Goal: Information Seeking & Learning: Check status

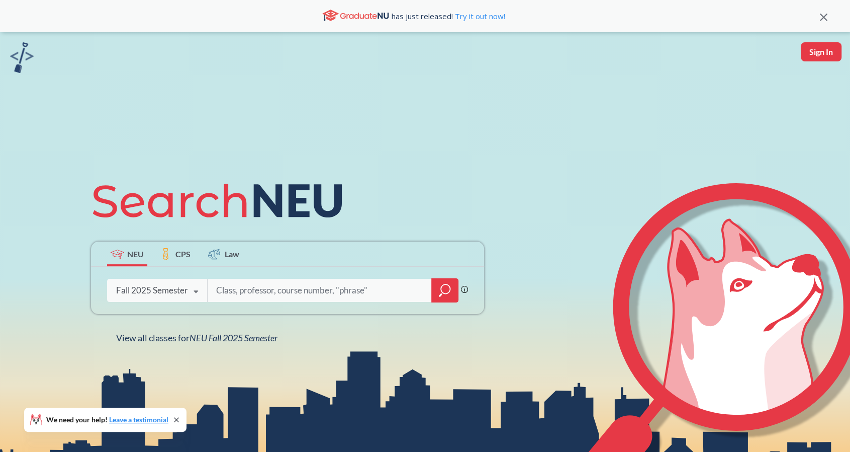
click at [824, 56] on button "Sign In" at bounding box center [821, 51] width 41 height 19
select select "US"
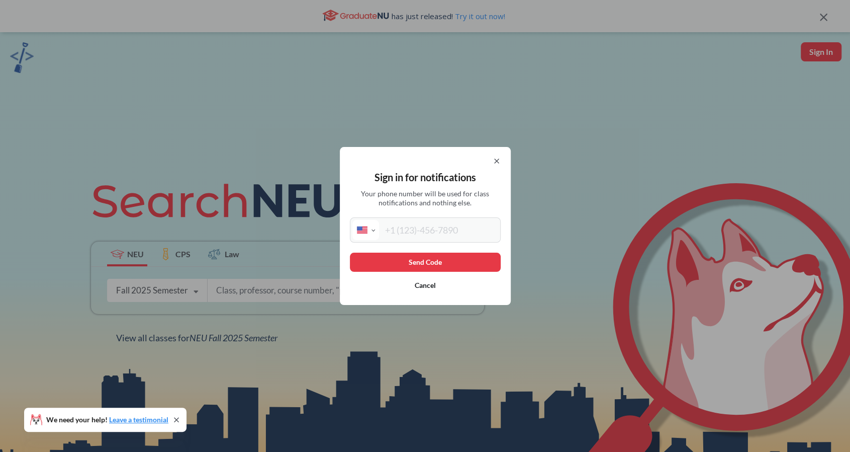
click at [457, 231] on input "tel" at bounding box center [438, 230] width 119 height 20
type input "[PHONE_NUMBER]"
click at [445, 263] on button "Send Code" at bounding box center [425, 261] width 151 height 19
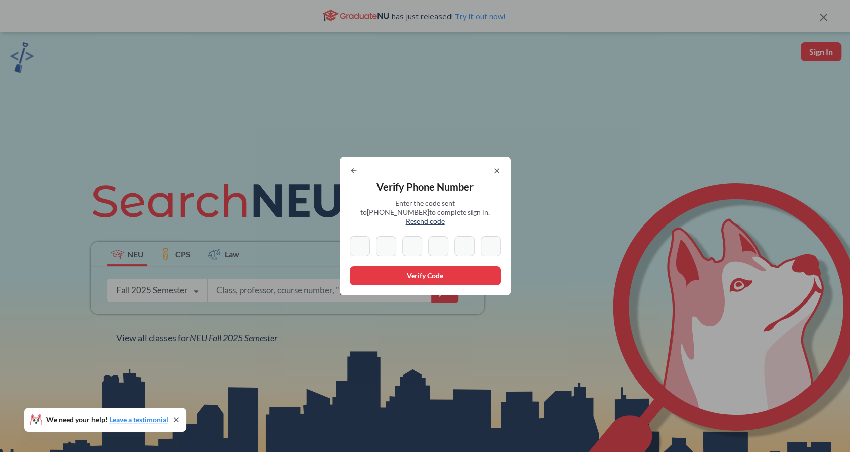
type input "0"
type input "8"
type input "2"
type input "6"
type input "7"
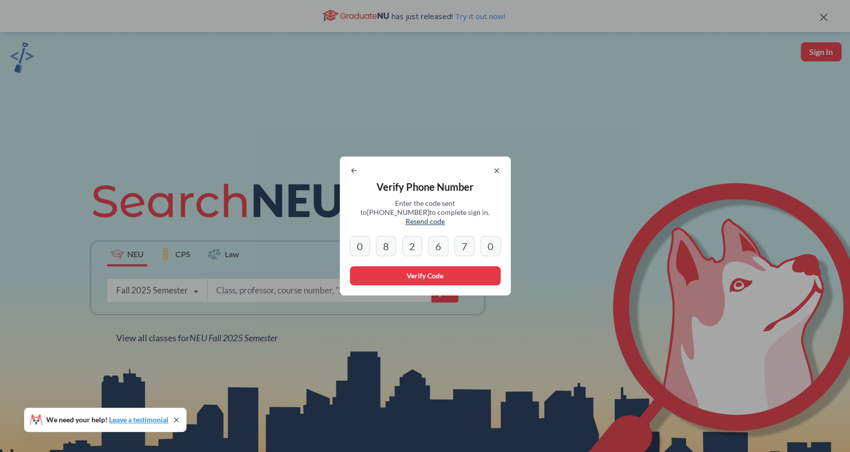
type input "0"
click at [460, 266] on button "Verify Code" at bounding box center [425, 275] width 151 height 19
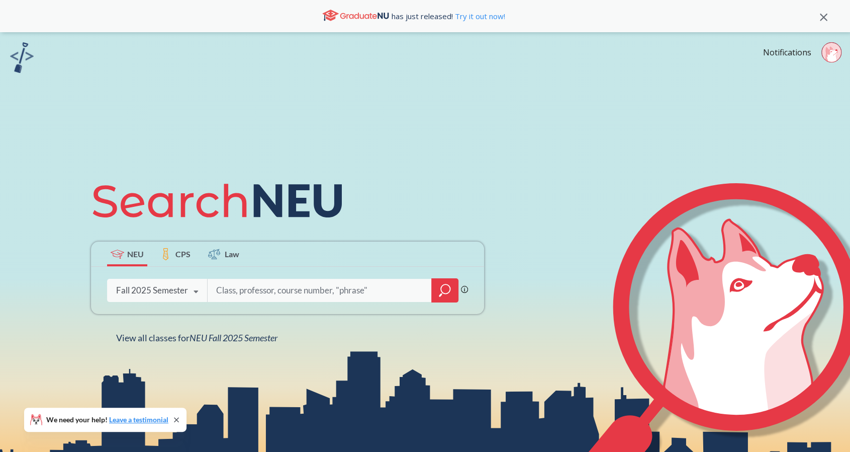
click at [375, 293] on input "search" at bounding box center [319, 290] width 209 height 21
click at [323, 298] on input "search" at bounding box center [319, 290] width 209 height 21
click at [331, 292] on input "search" at bounding box center [319, 290] width 209 height 21
paste input "11032"
type input "11032"
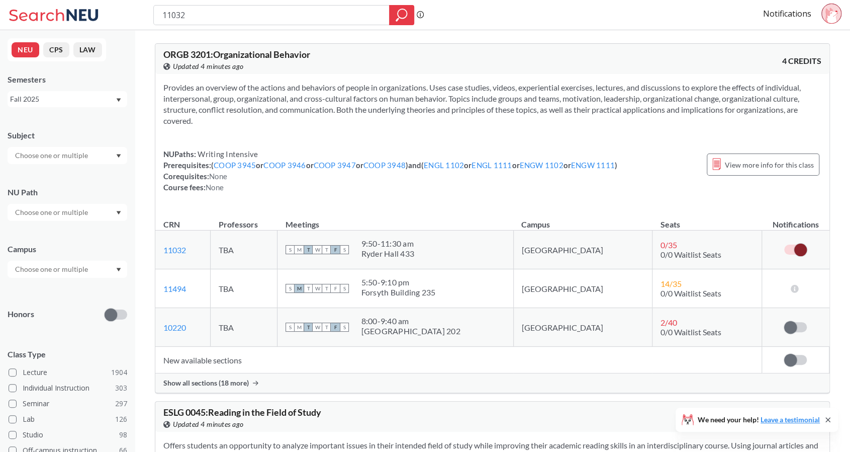
click at [661, 241] on span "0 / 35" at bounding box center [669, 245] width 17 height 10
click at [661, 256] on span "0/0 Waitlist Seats" at bounding box center [691, 254] width 61 height 10
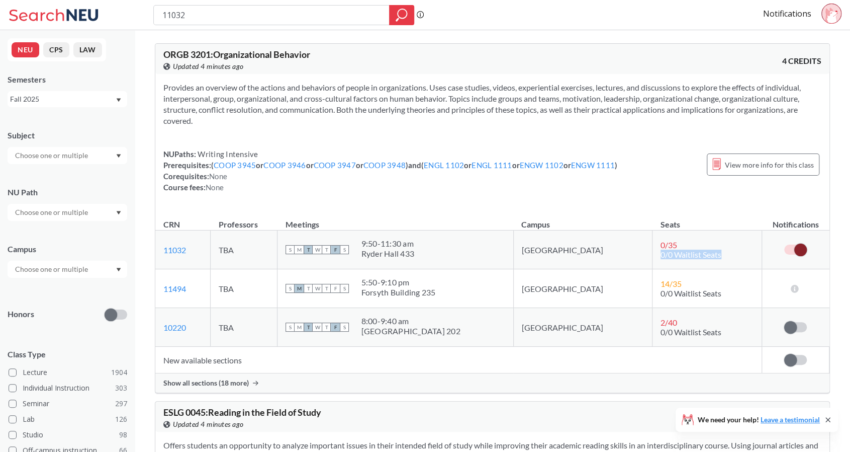
click at [661, 256] on span "0/0 Waitlist Seats" at bounding box center [691, 254] width 61 height 10
click at [661, 243] on span "0 / 35" at bounding box center [669, 245] width 17 height 10
